Goal: Task Accomplishment & Management: Manage account settings

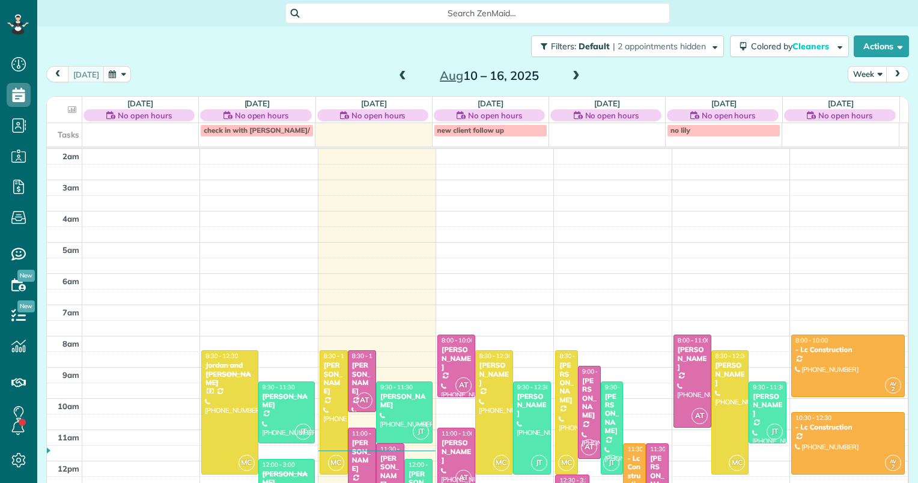
scroll to position [156, 0]
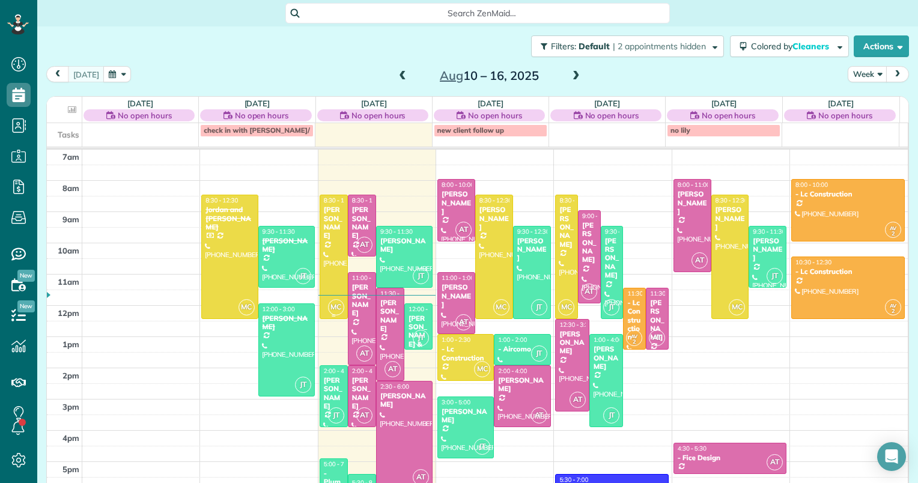
click at [335, 260] on div at bounding box center [333, 256] width 27 height 123
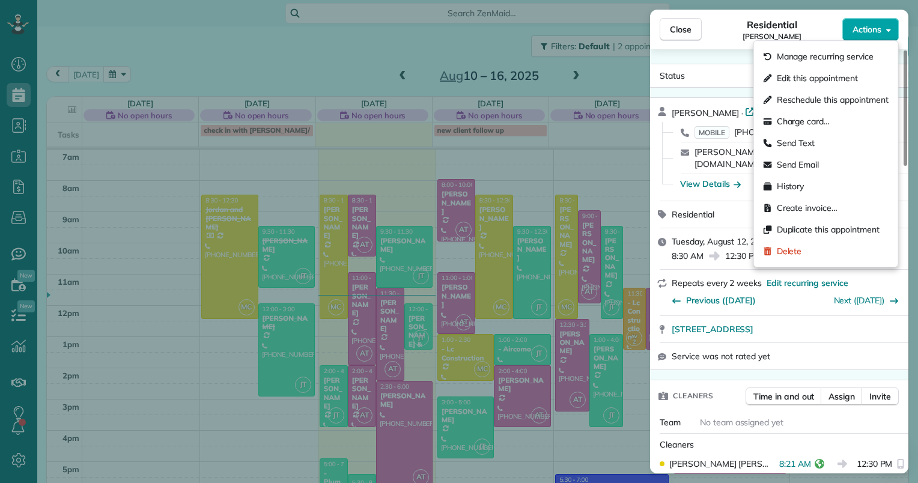
click at [891, 26] on button "Actions" at bounding box center [871, 29] width 56 height 23
click at [810, 79] on span "Edit this appointment" at bounding box center [817, 78] width 81 height 12
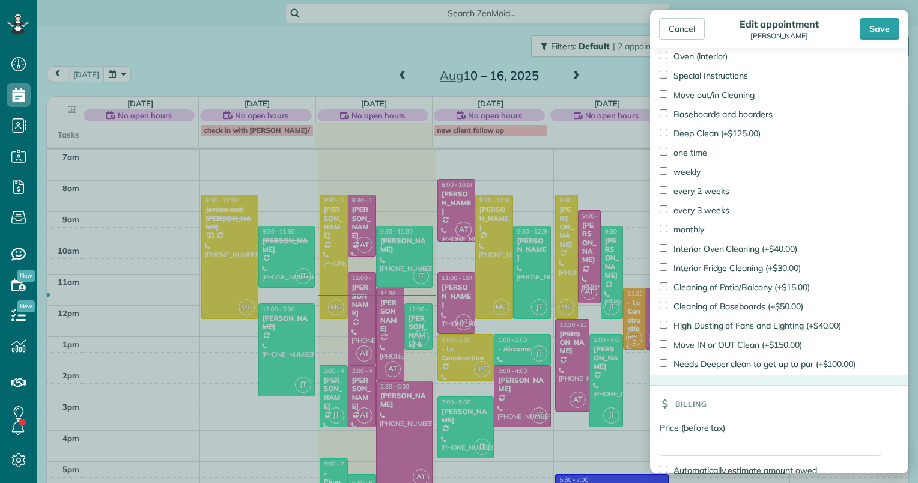
scroll to position [786, 0]
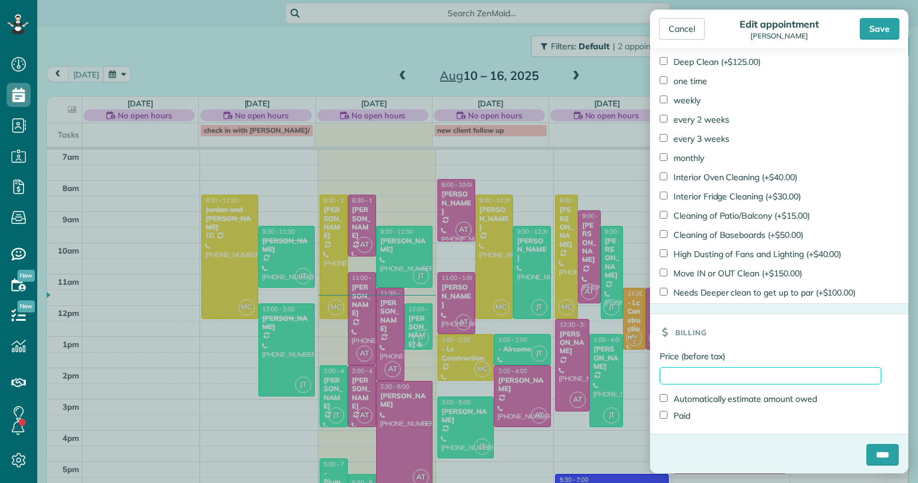
click at [680, 373] on input "Price (before tax)" at bounding box center [771, 375] width 222 height 17
type input "******"
click at [674, 412] on label "Paid" at bounding box center [675, 416] width 31 height 12
click at [872, 453] on input "****" at bounding box center [883, 455] width 32 height 22
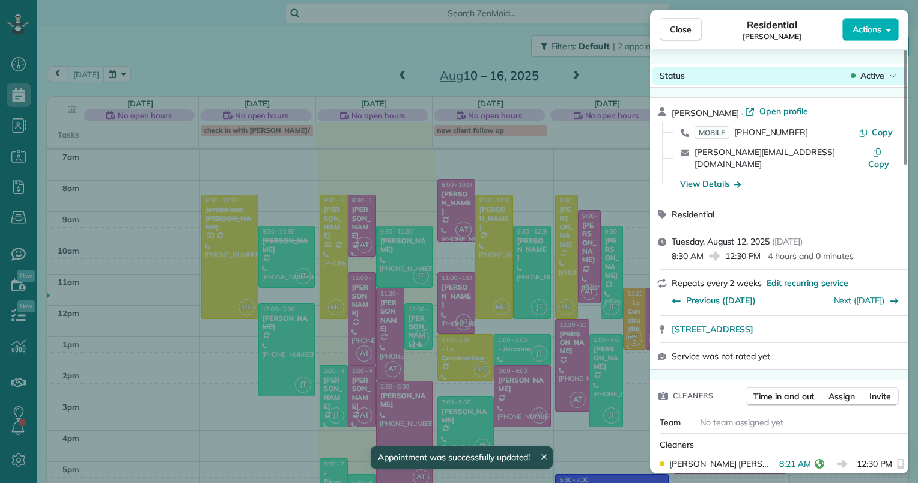
click at [869, 77] on span "Active" at bounding box center [873, 76] width 24 height 12
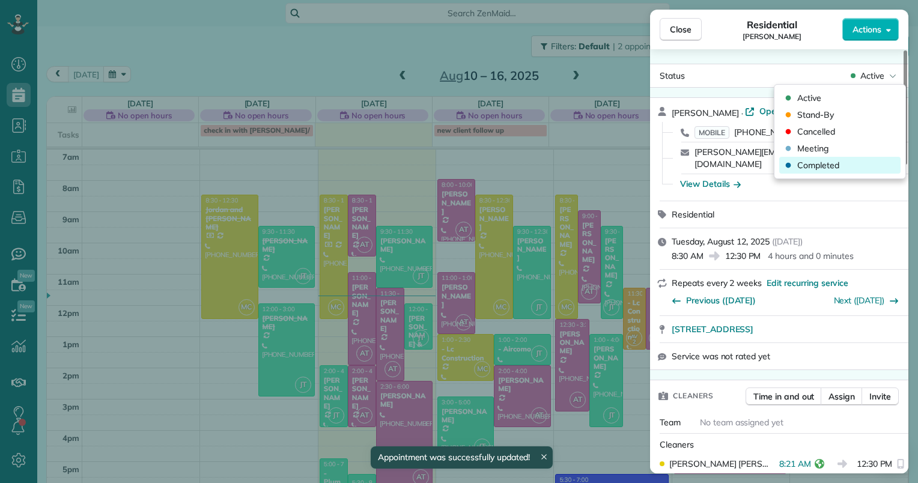
click at [838, 167] on span "Completed" at bounding box center [819, 165] width 42 height 12
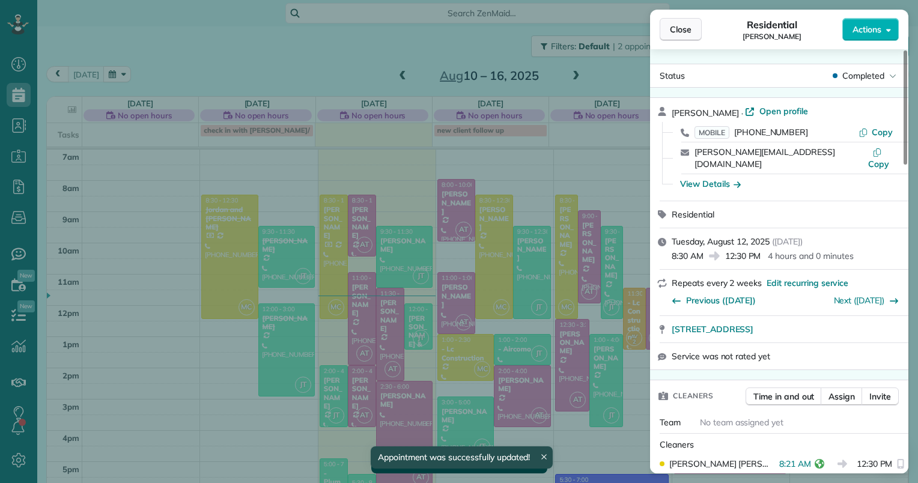
click at [690, 22] on button "Close" at bounding box center [681, 29] width 42 height 23
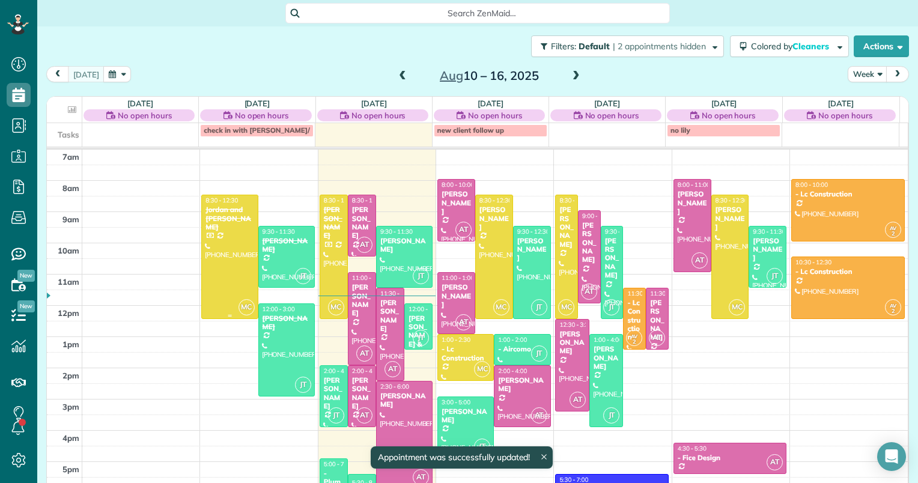
click at [229, 228] on div at bounding box center [229, 256] width 55 height 123
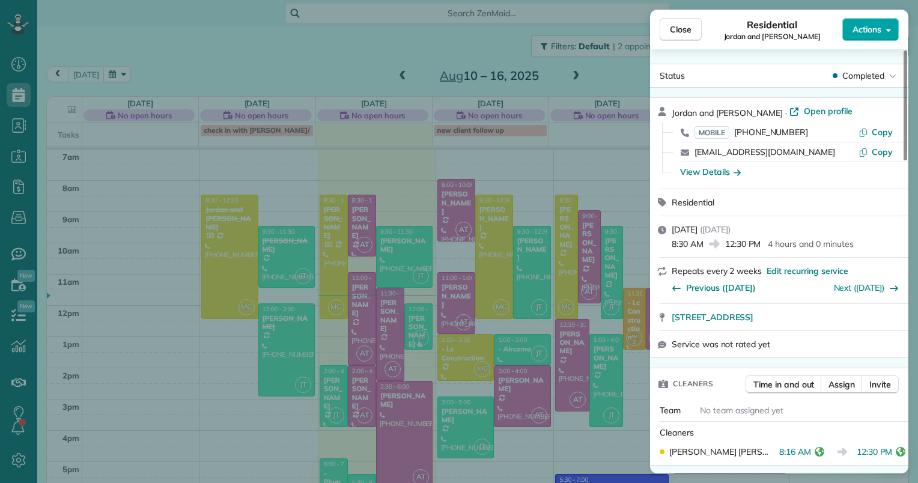
click at [893, 24] on button "Actions" at bounding box center [871, 29] width 56 height 23
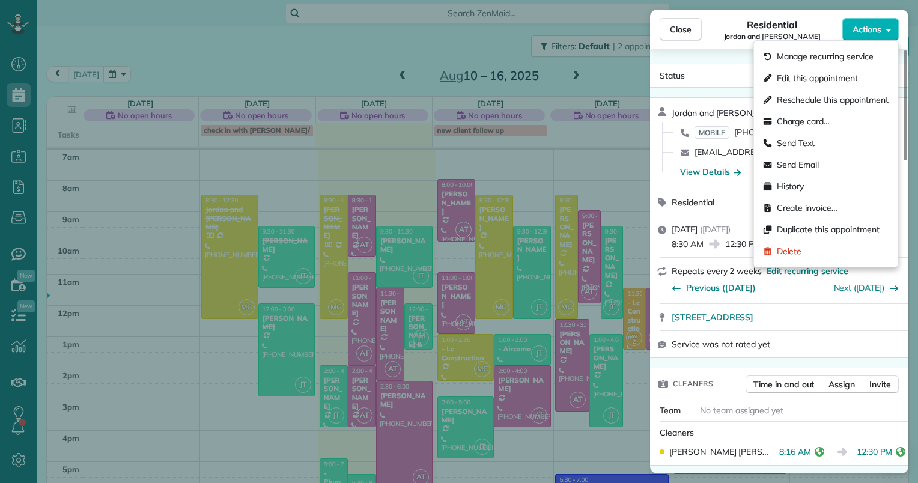
click at [703, 54] on div "Status Completed Jordan and [PERSON_NAME] · Open profile MOBILE [PHONE_NUMBER] …" at bounding box center [779, 261] width 258 height 424
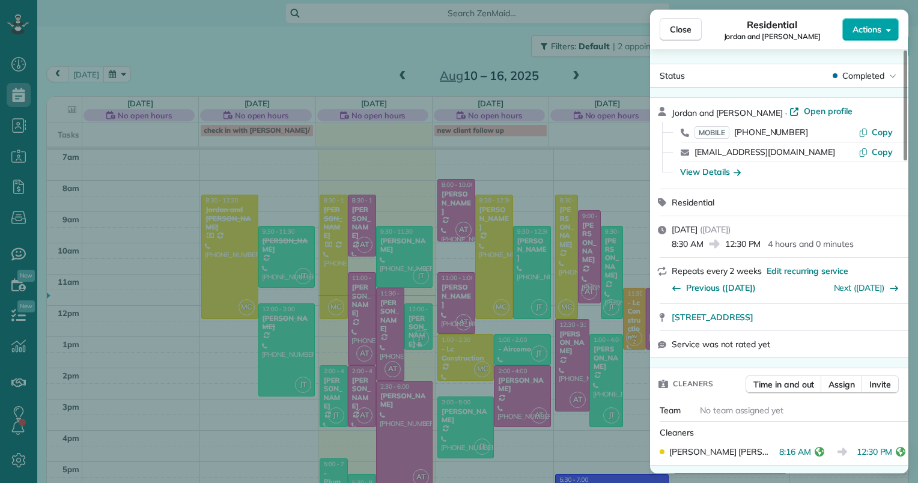
click at [893, 31] on button "Actions" at bounding box center [871, 29] width 56 height 23
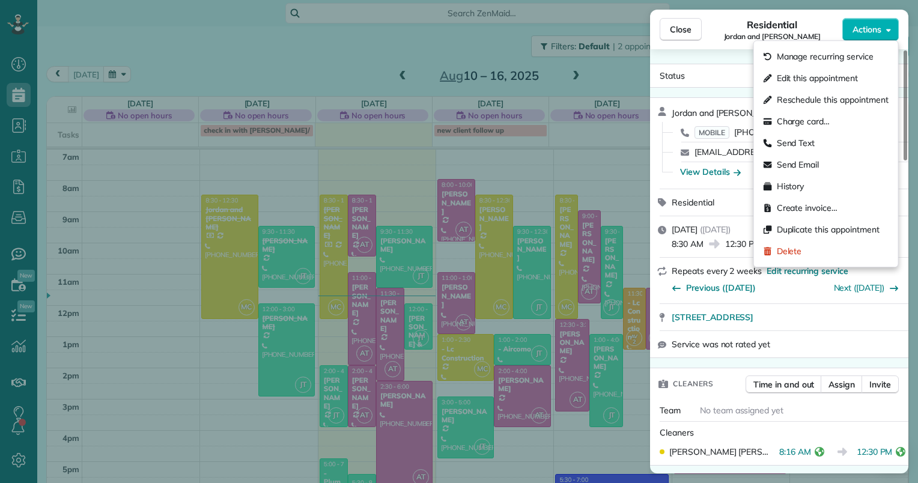
click at [719, 20] on div "Residential Jordan and [PERSON_NAME]" at bounding box center [772, 29] width 141 height 24
